Goal: Task Accomplishment & Management: Manage account settings

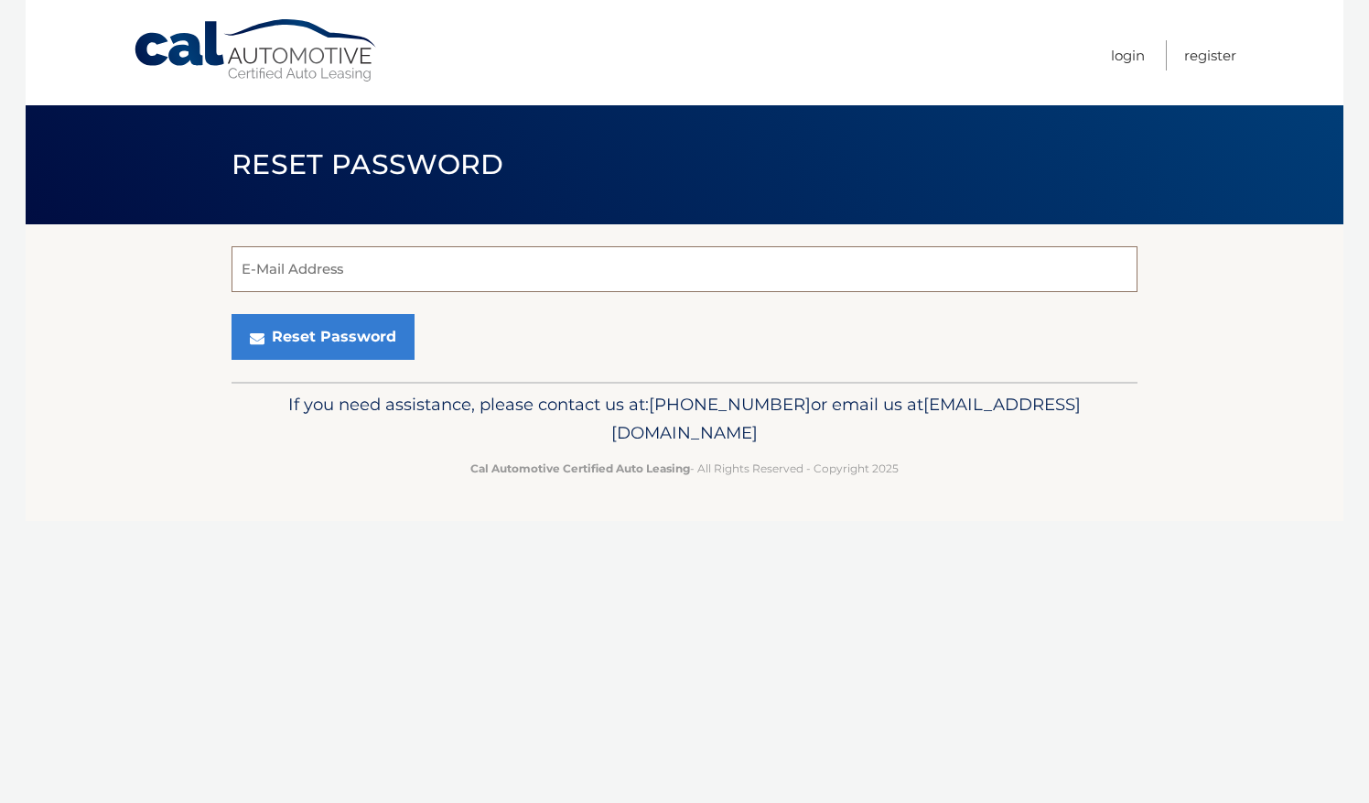
click at [340, 263] on input "E-Mail Address" at bounding box center [685, 269] width 906 height 46
type input "sharathpalam92@gmail.com"
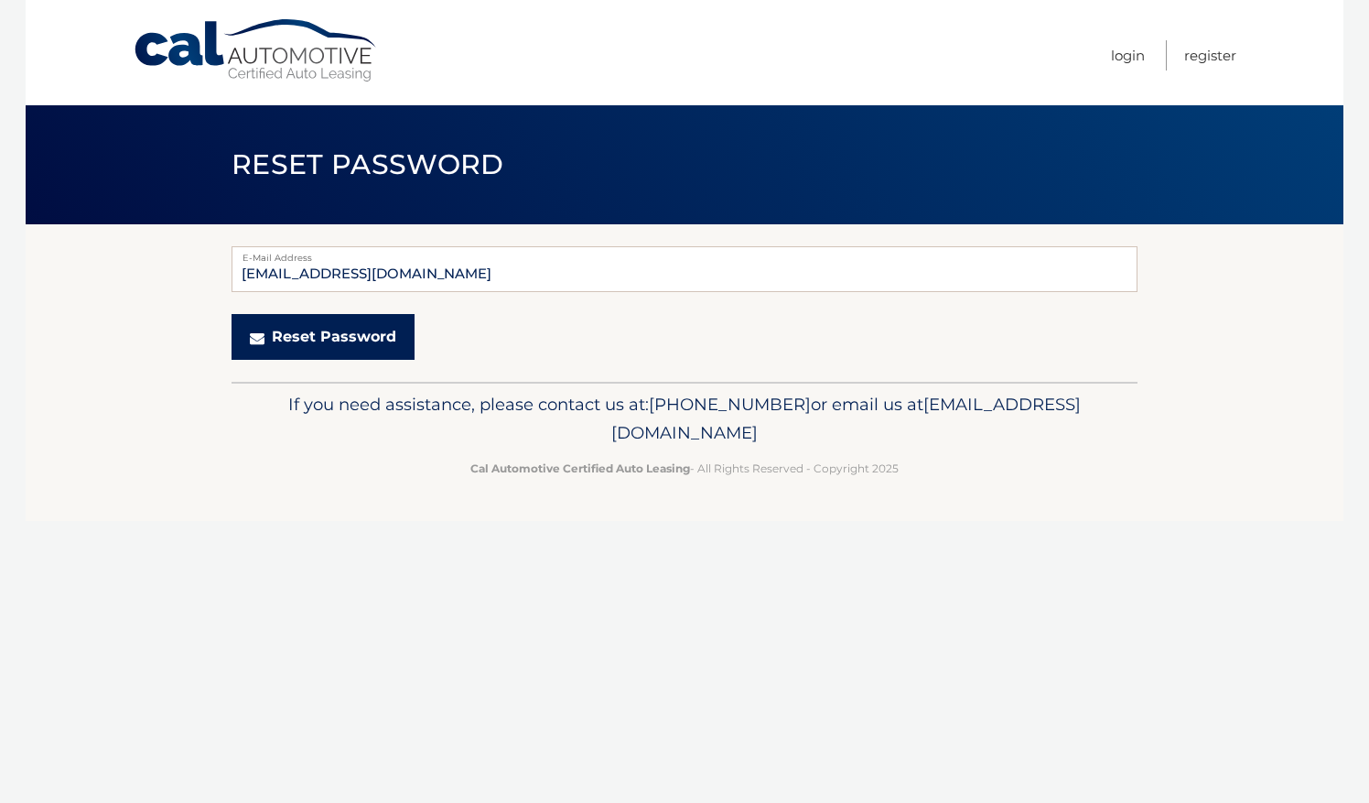
click at [326, 346] on button "Reset Password" at bounding box center [323, 337] width 183 height 46
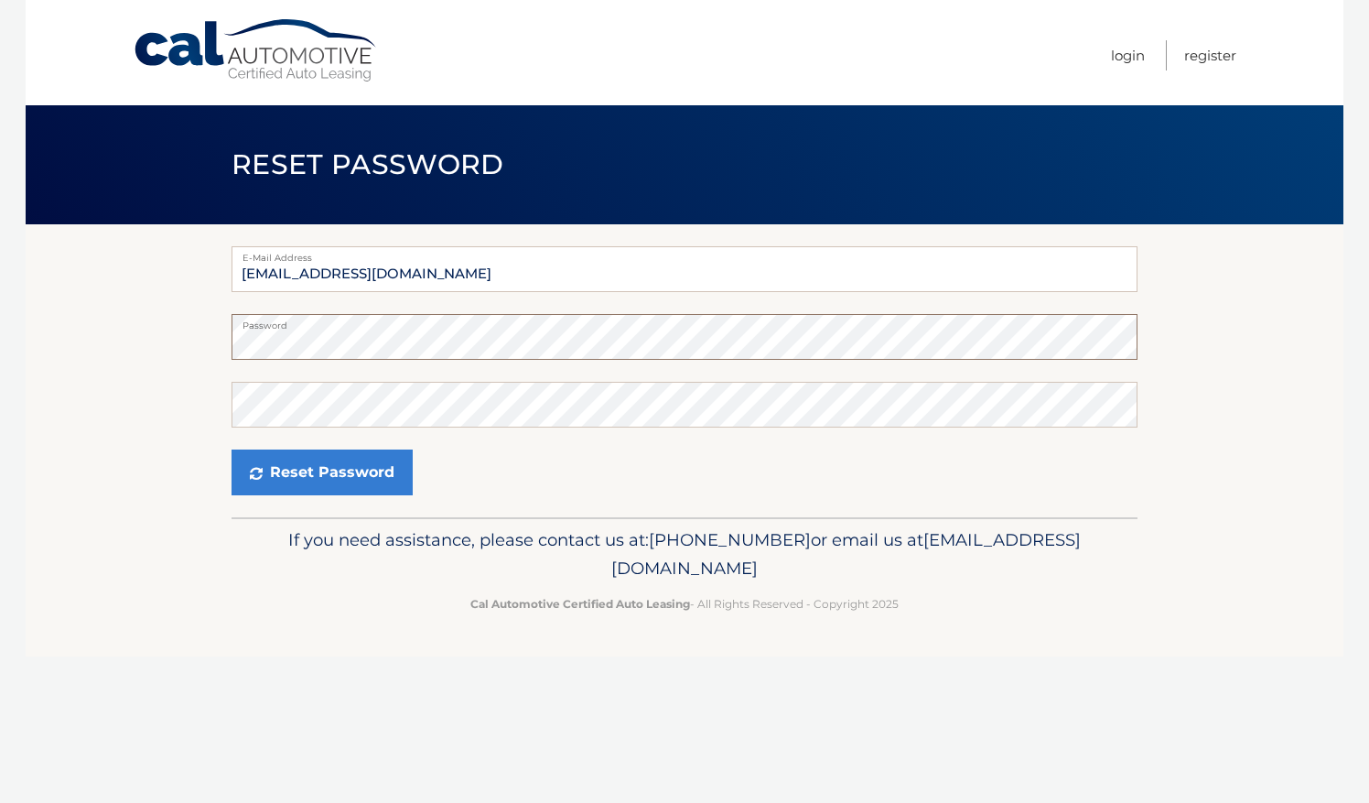
click at [106, 322] on section "E-Mail Address sharathpalam92@gmail.com Password Confirm Password Reset Password" at bounding box center [685, 370] width 1318 height 293
click at [21, 309] on body "Cal Automotive Menu Login Register Reset Password" at bounding box center [684, 401] width 1369 height 803
click at [311, 478] on button "Reset Password" at bounding box center [322, 472] width 181 height 46
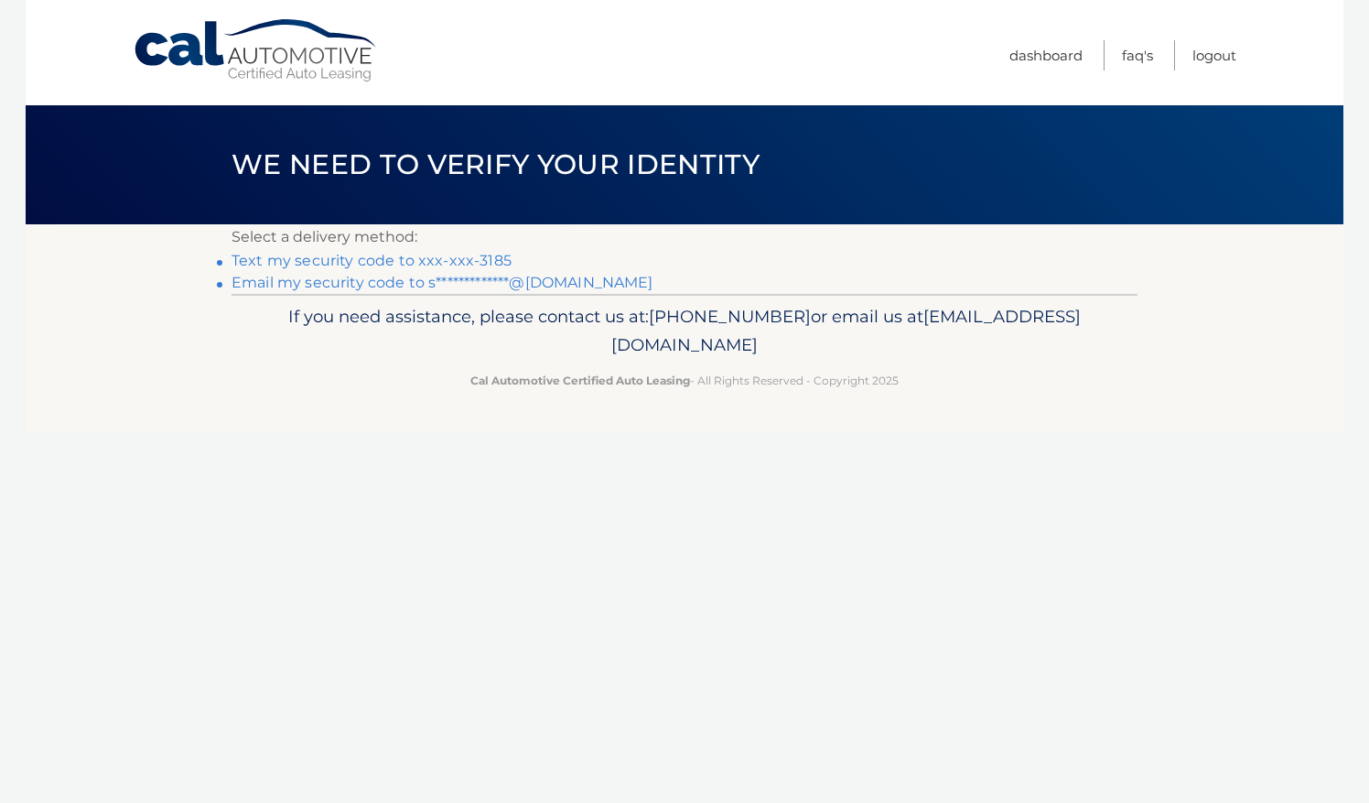
click at [465, 258] on link "Text my security code to xxx-xxx-3185" at bounding box center [372, 260] width 280 height 17
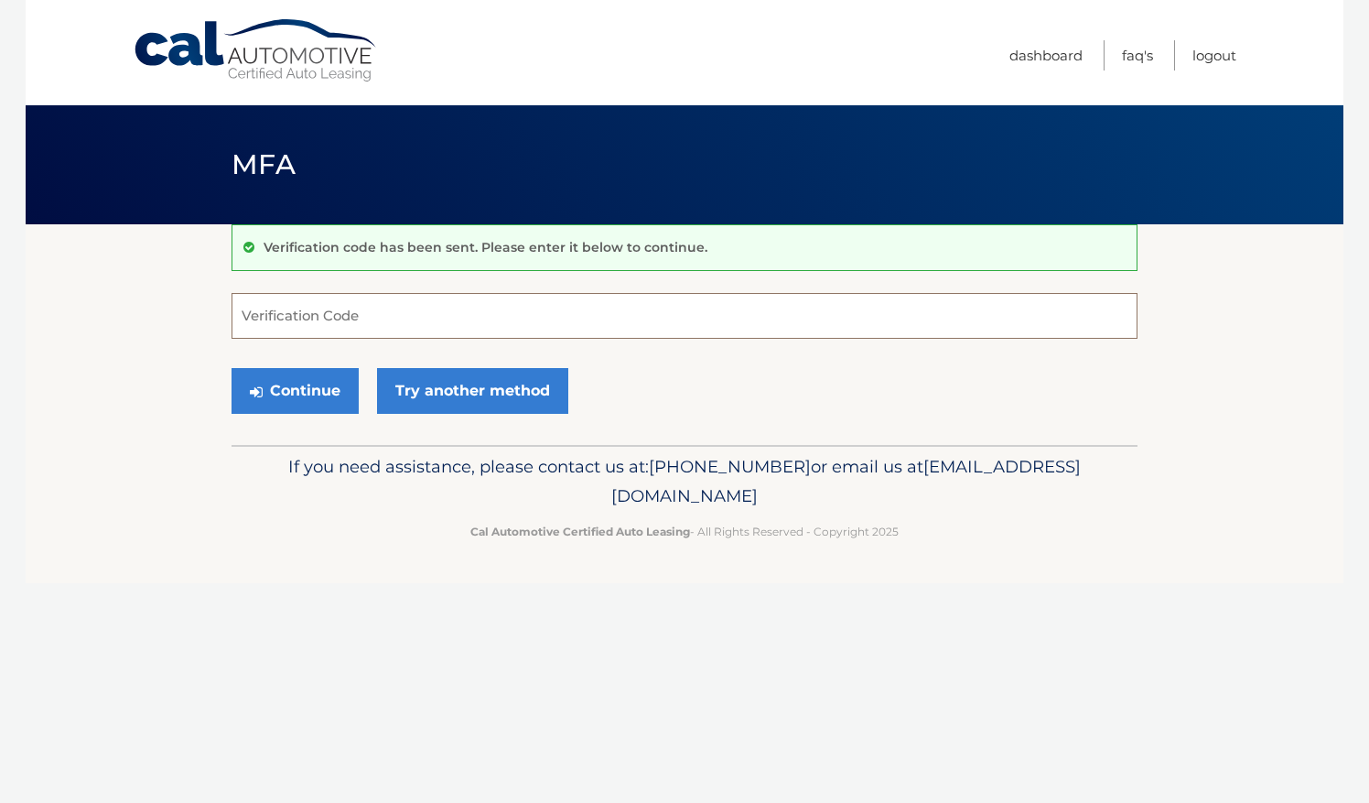
click at [408, 313] on input "Verification Code" at bounding box center [685, 316] width 906 height 46
type input "451909"
click at [329, 394] on button "Continue" at bounding box center [295, 391] width 127 height 46
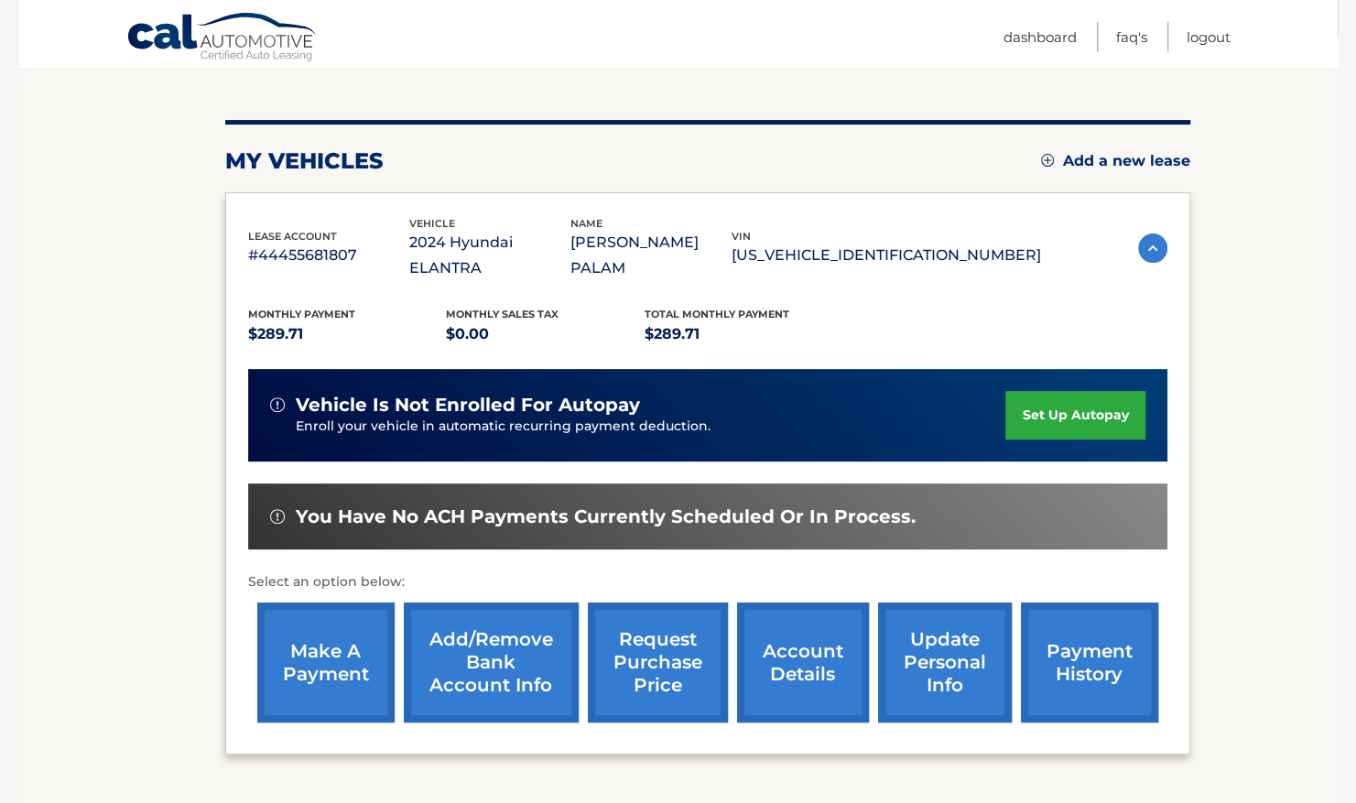
scroll to position [213, 0]
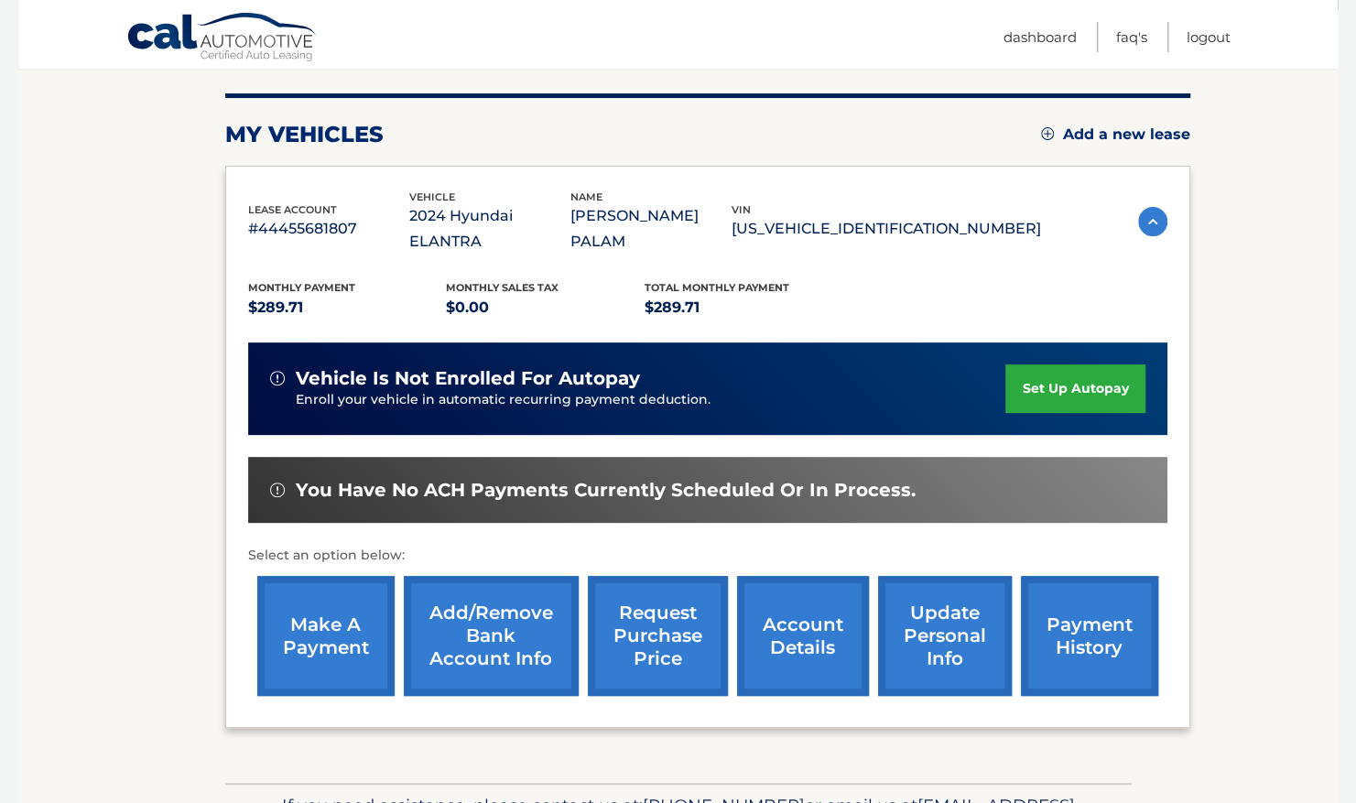
click at [1052, 366] on link "set up autopay" at bounding box center [1074, 388] width 139 height 49
click at [1148, 207] on img at bounding box center [1152, 221] width 29 height 29
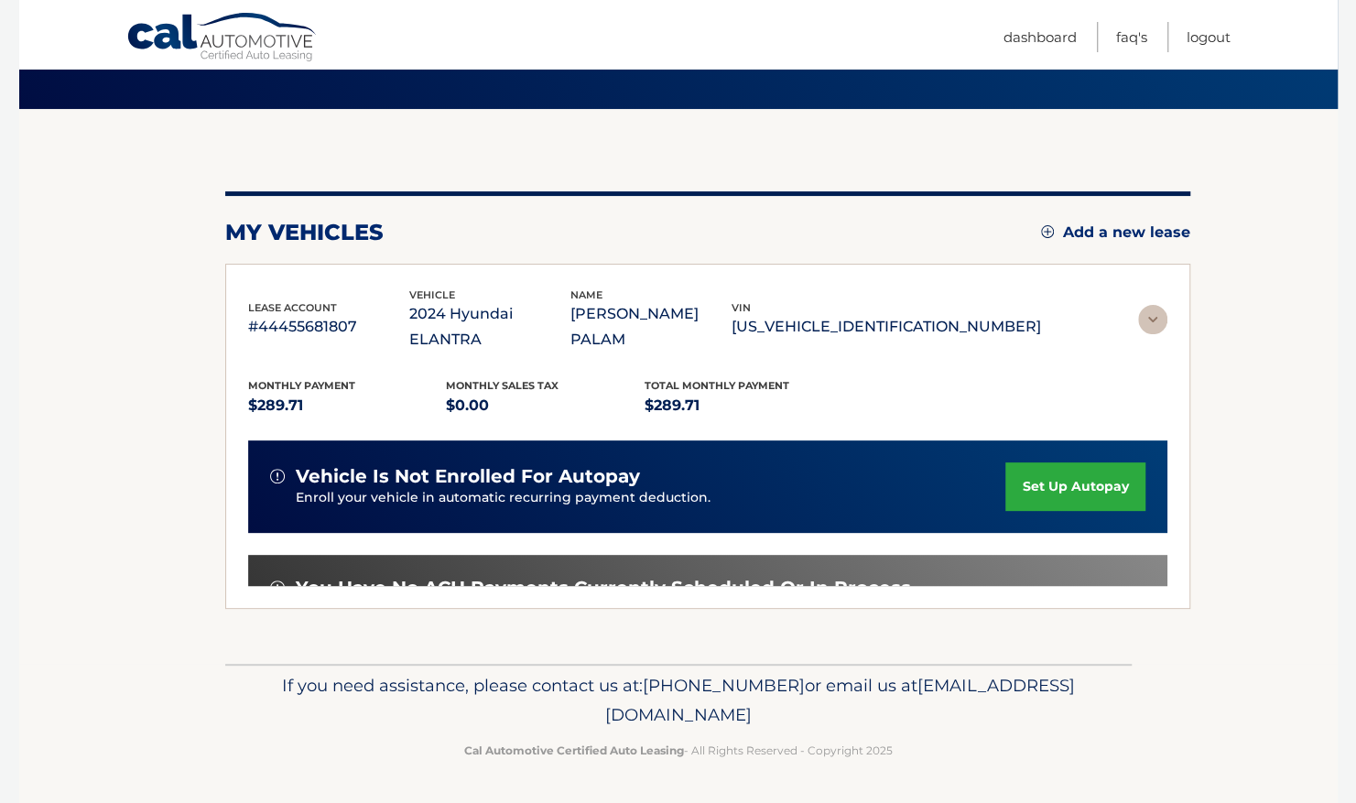
scroll to position [0, 0]
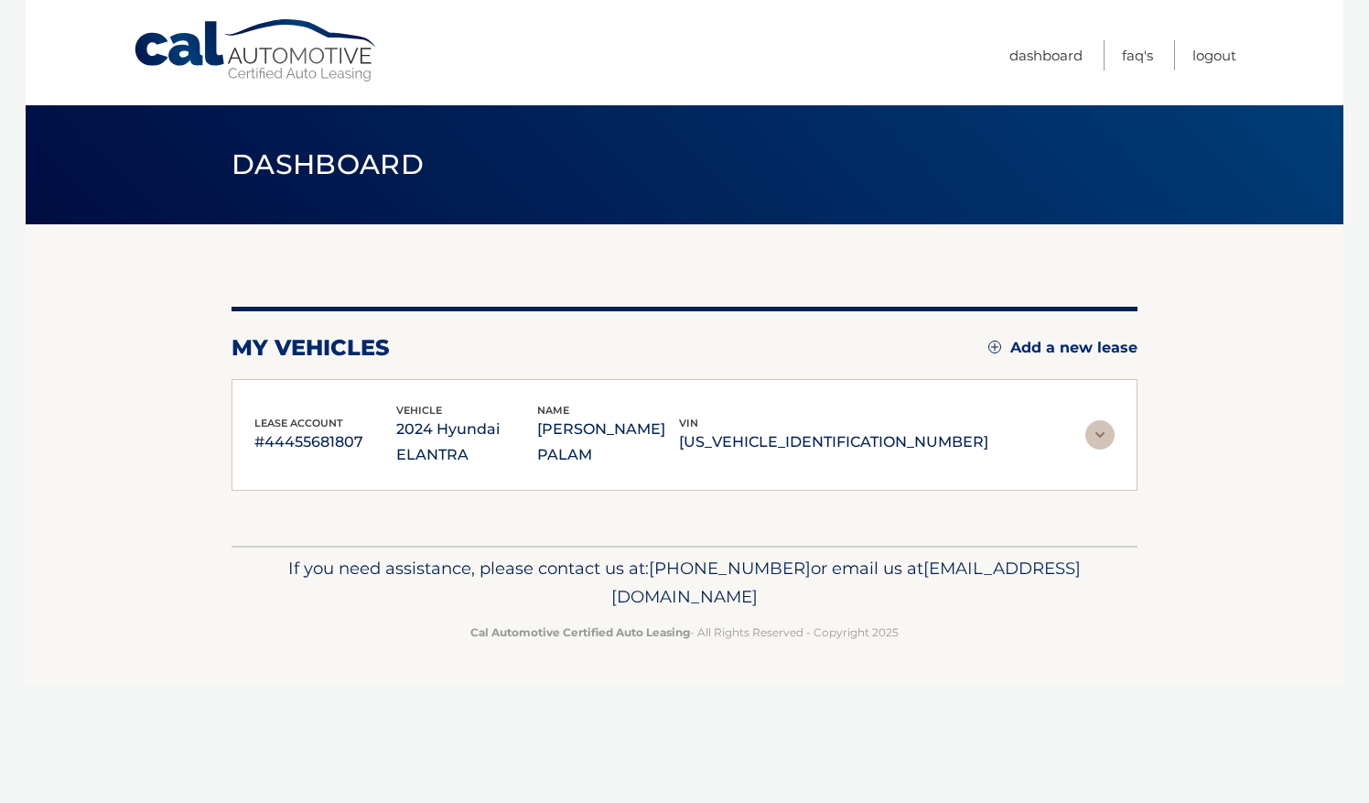
click at [538, 448] on p "2024 Hyundai ELANTRA" at bounding box center [467, 441] width 142 height 51
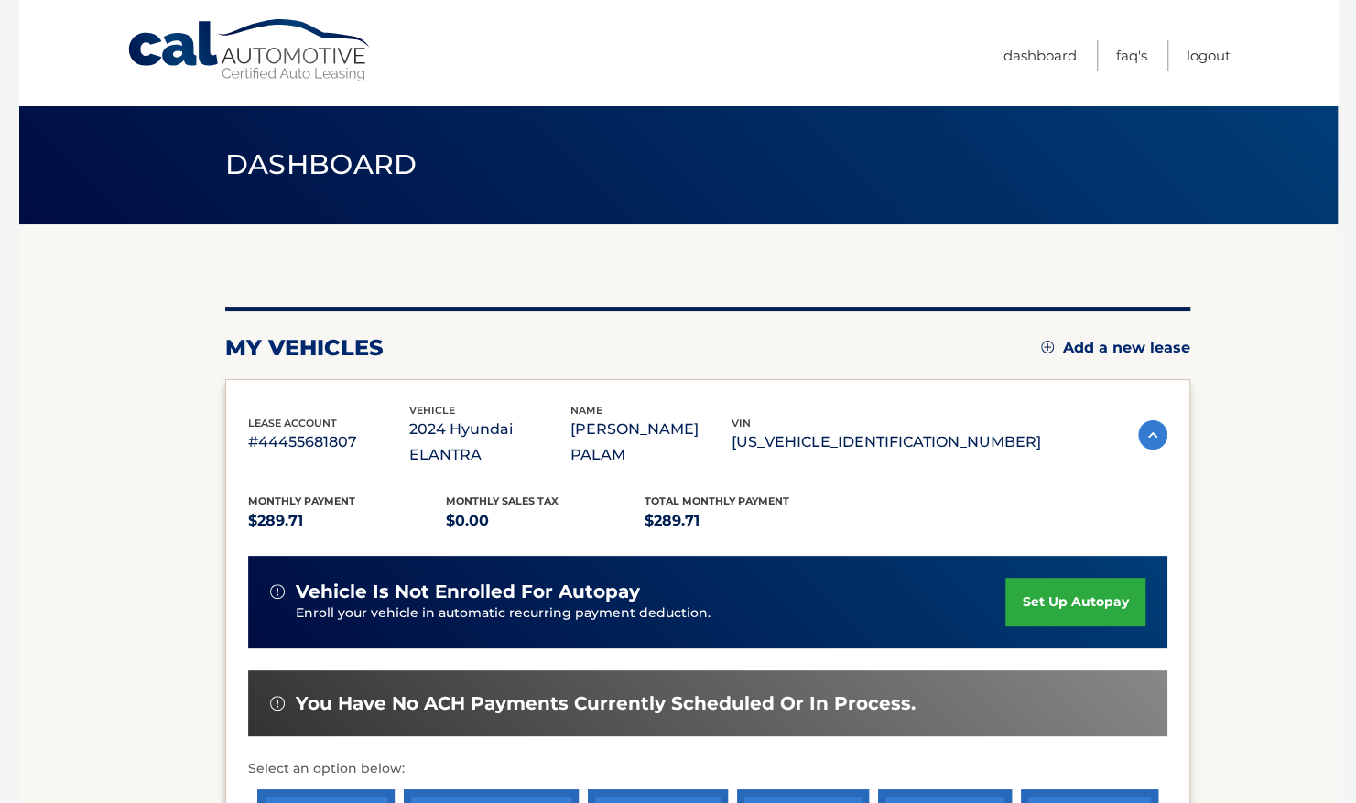
click at [963, 429] on p "KMHLL4DG5RU710807" at bounding box center [885, 442] width 309 height 26
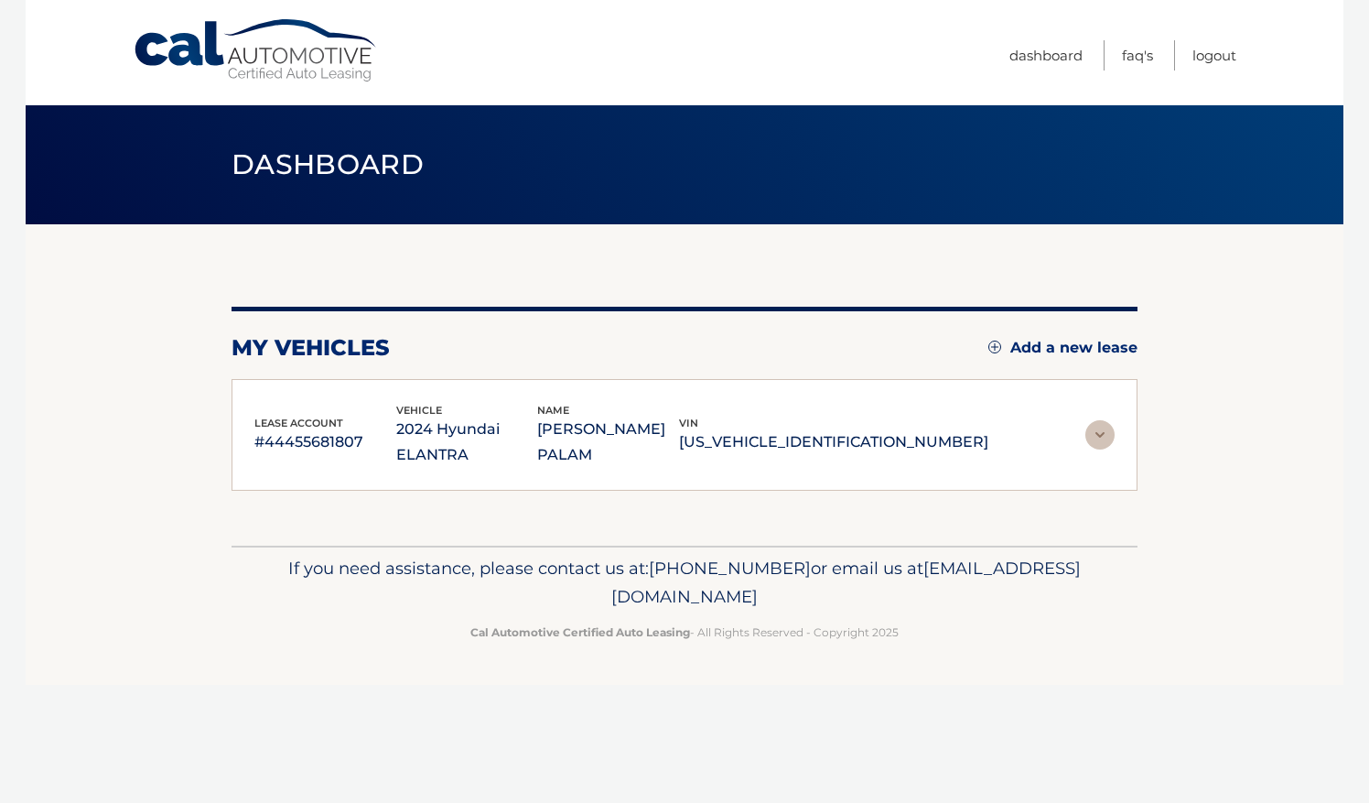
click at [1102, 425] on img at bounding box center [1100, 434] width 29 height 29
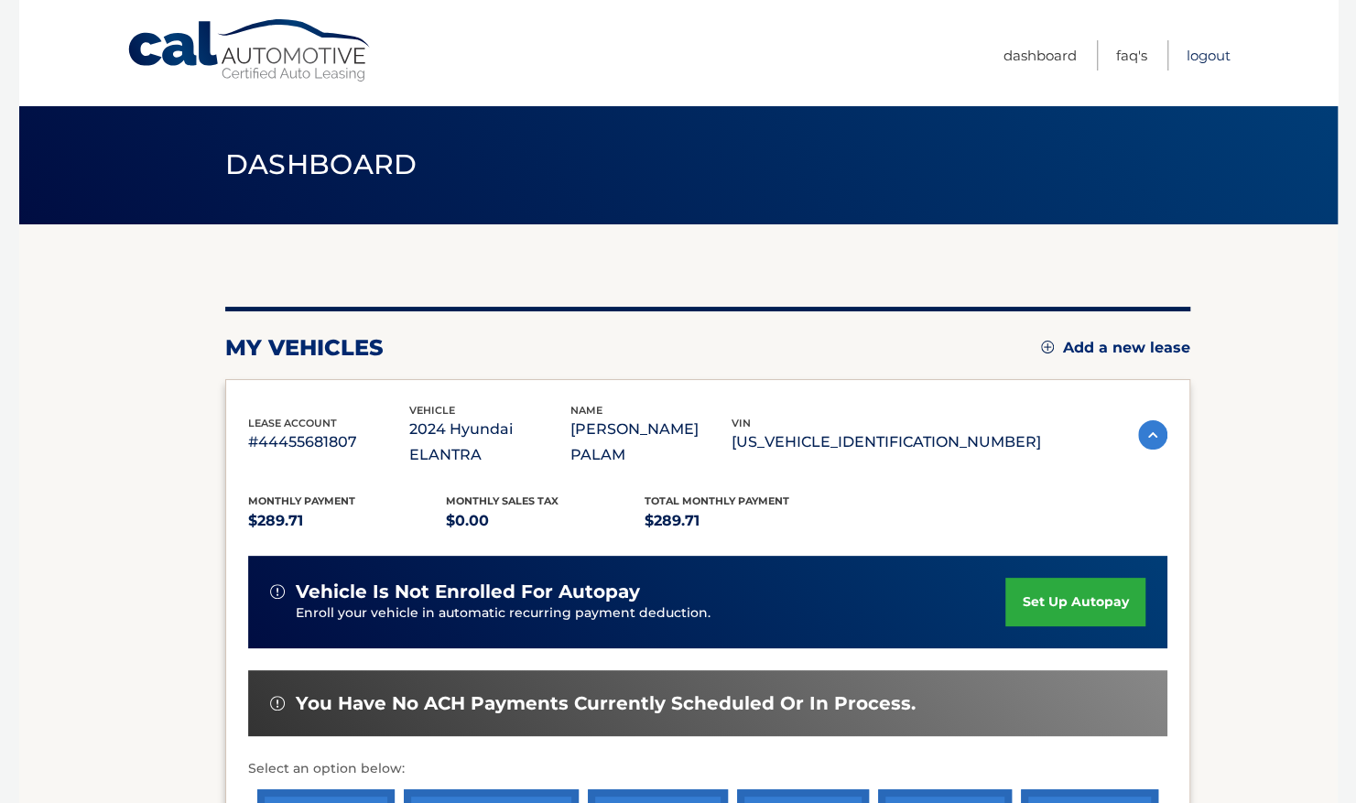
click at [1204, 55] on link "Logout" at bounding box center [1208, 55] width 44 height 30
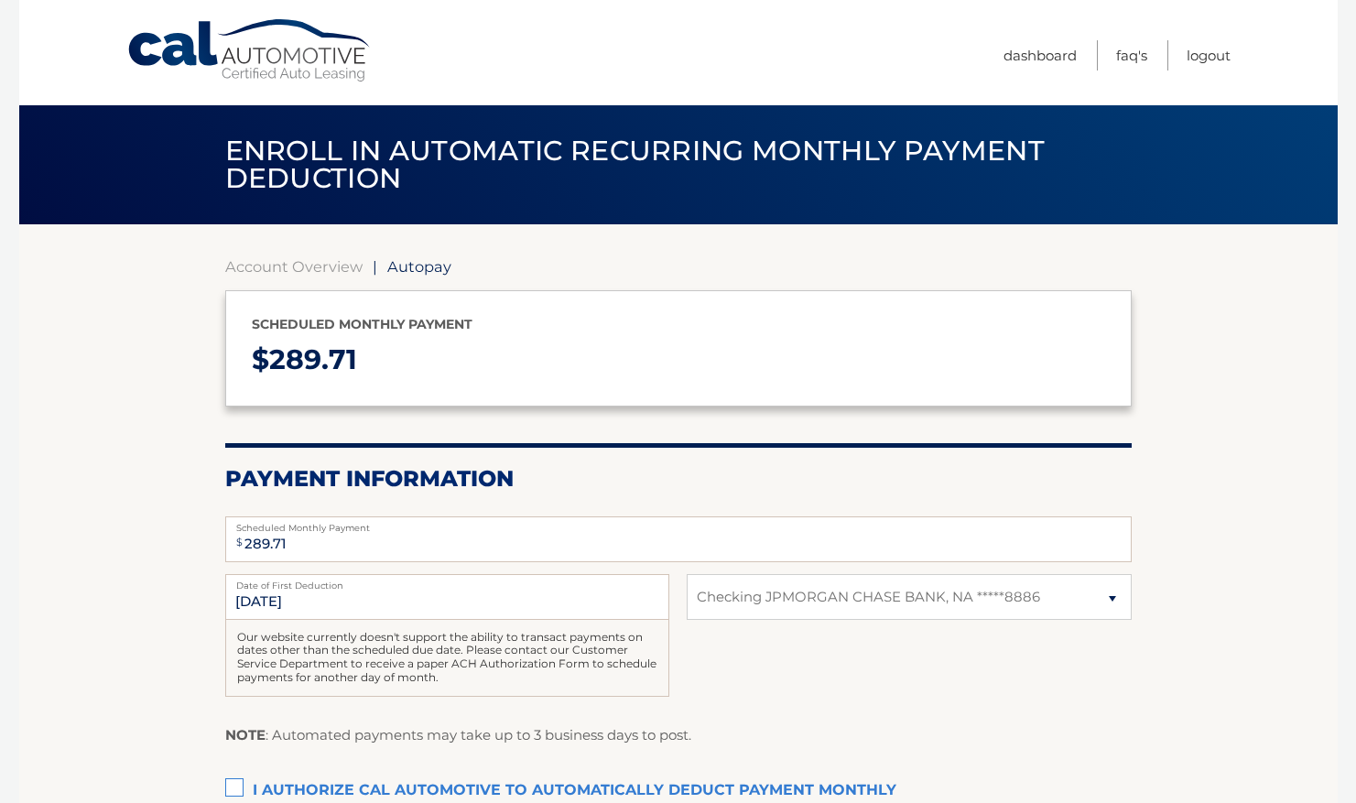
select select "MDEyMDE4MzAtOTQ1Ni00ZGVlLThlZWUtMzYyMmZiOWM3NDM1"
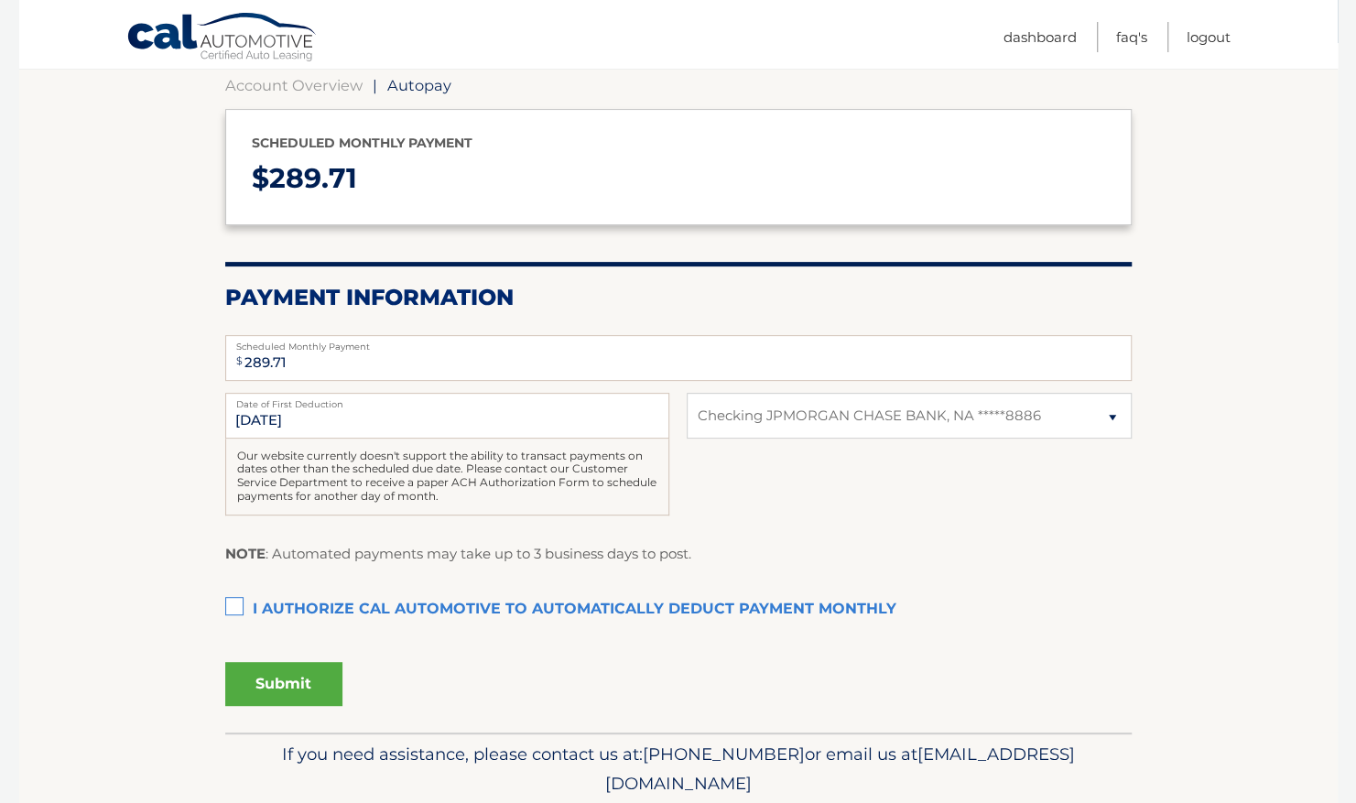
scroll to position [156, 0]
